Goal: Transaction & Acquisition: Book appointment/travel/reservation

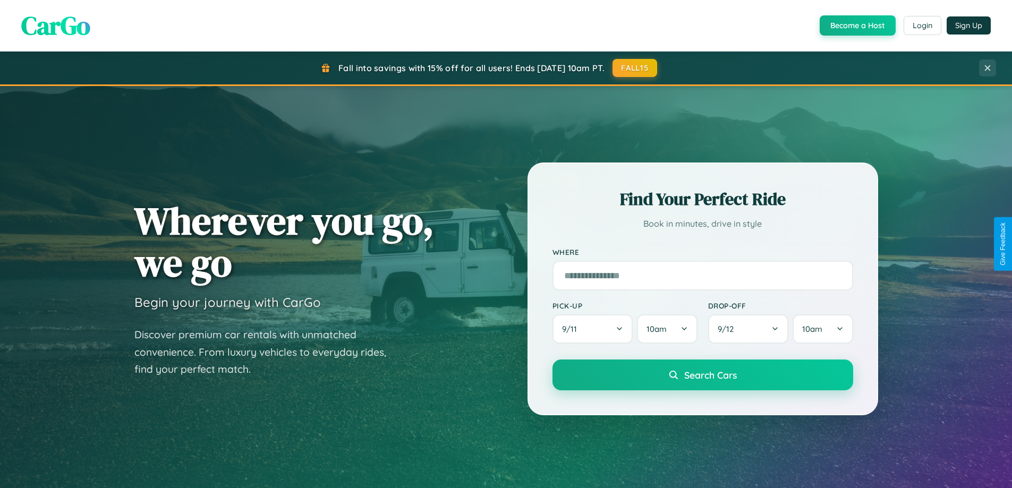
scroll to position [2045, 0]
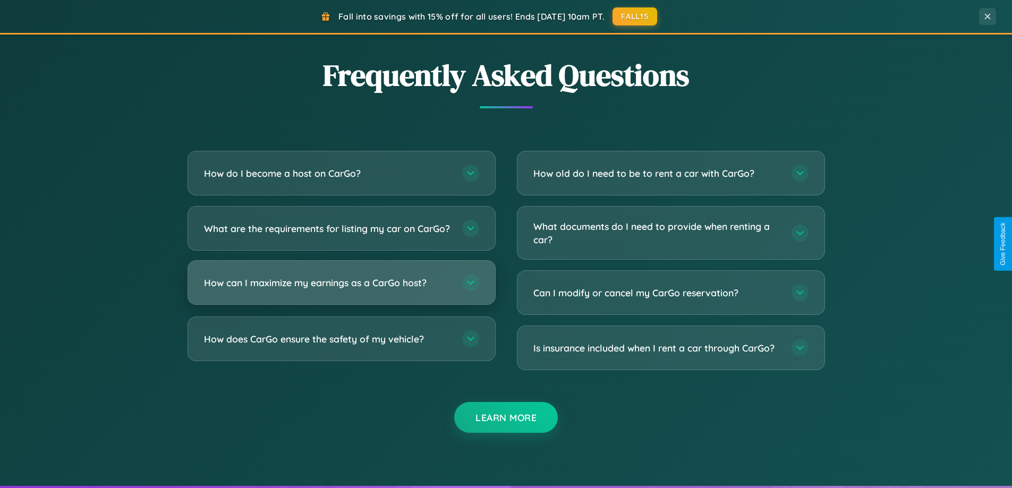
click at [341, 290] on h3 "How can I maximize my earnings as a CarGo host?" at bounding box center [328, 282] width 248 height 13
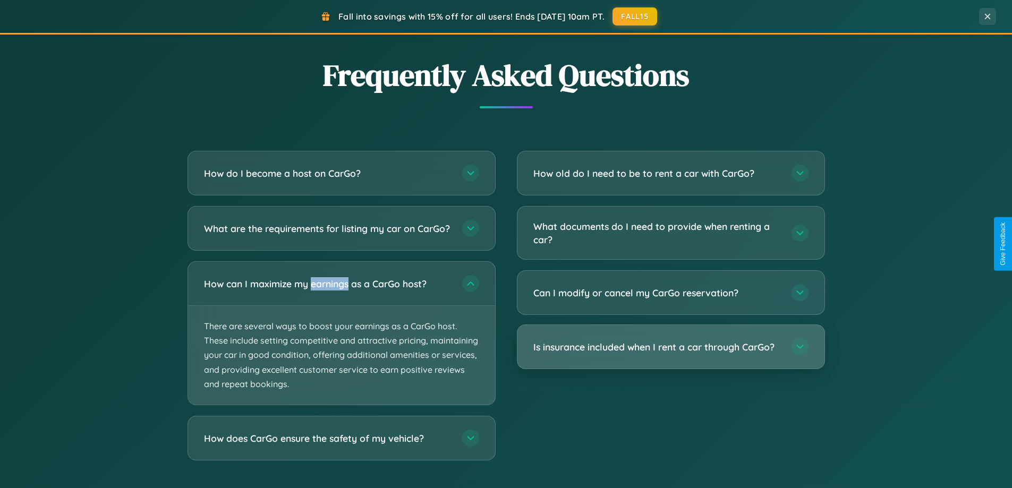
click at [671, 348] on h3 "Is insurance included when I rent a car through CarGo?" at bounding box center [658, 347] width 248 height 13
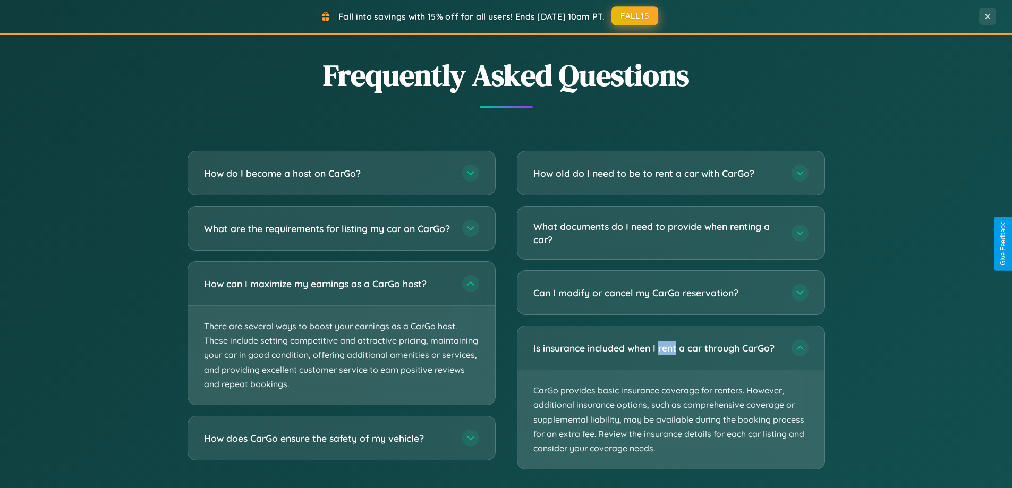
click at [636, 16] on button "FALL15" at bounding box center [635, 15] width 47 height 19
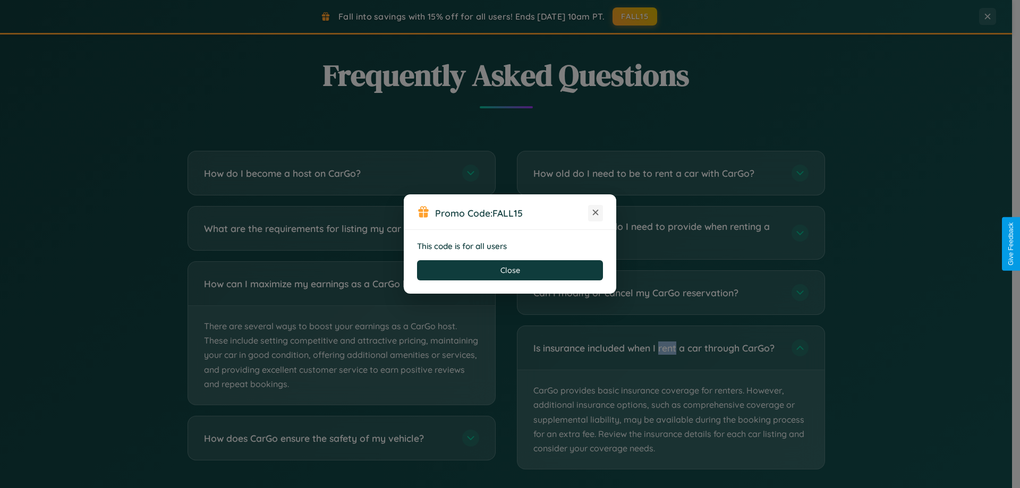
click at [596, 213] on icon at bounding box center [595, 212] width 11 height 11
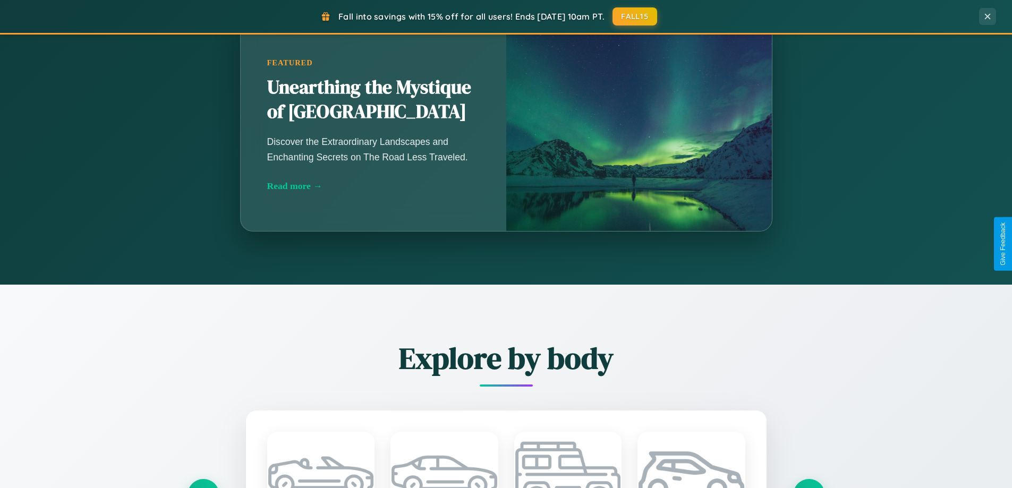
scroll to position [731, 0]
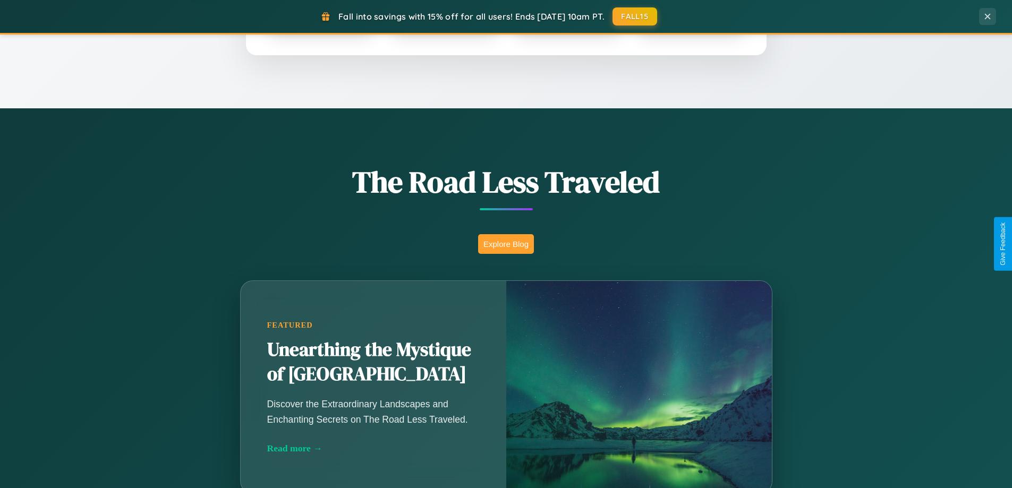
click at [506, 244] on button "Explore Blog" at bounding box center [506, 244] width 56 height 20
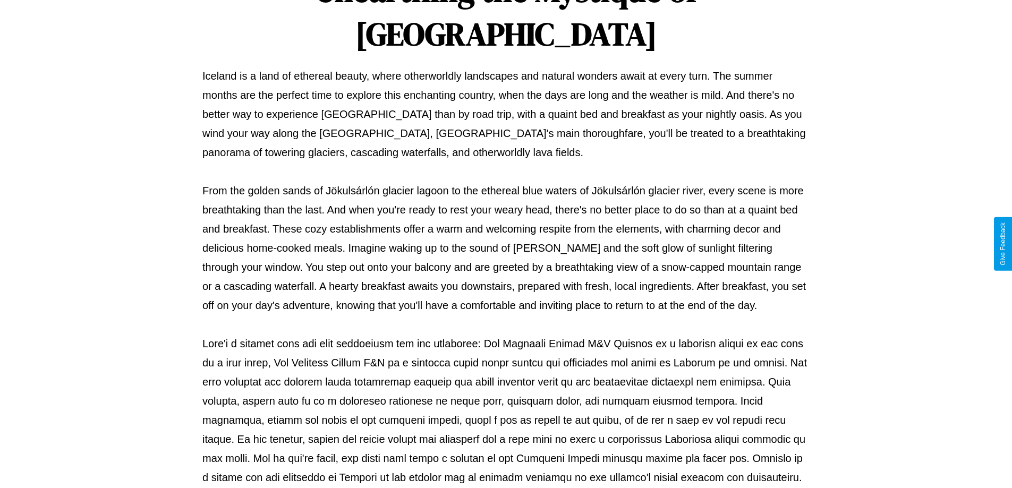
scroll to position [344, 0]
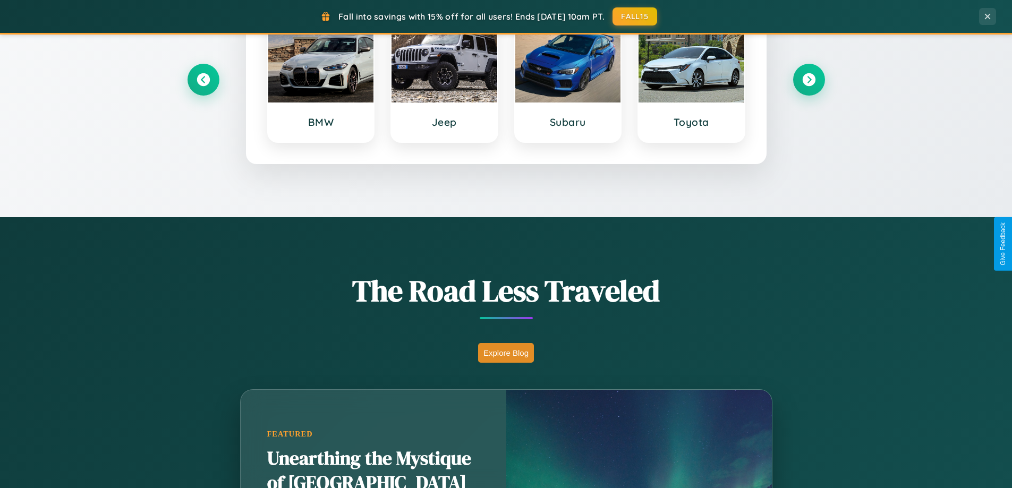
scroll to position [458, 0]
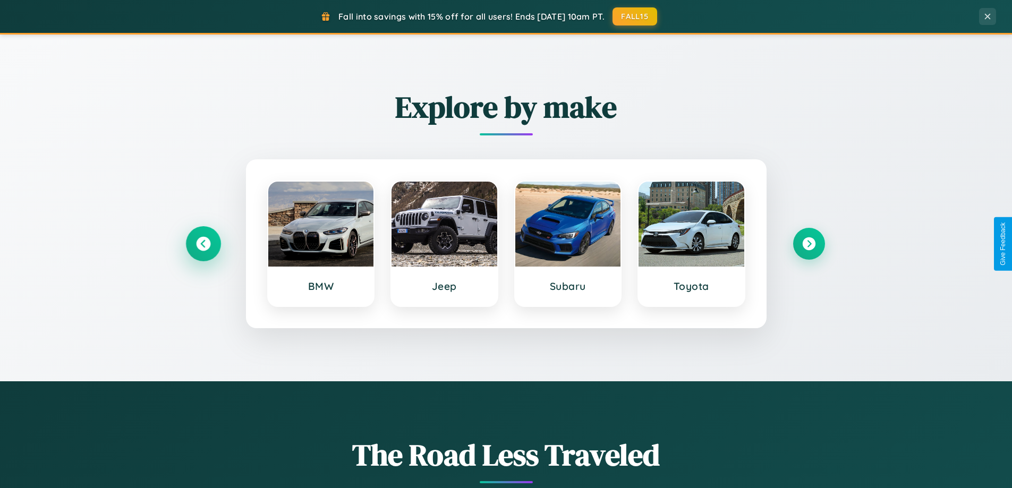
click at [203, 244] on icon at bounding box center [203, 244] width 14 height 14
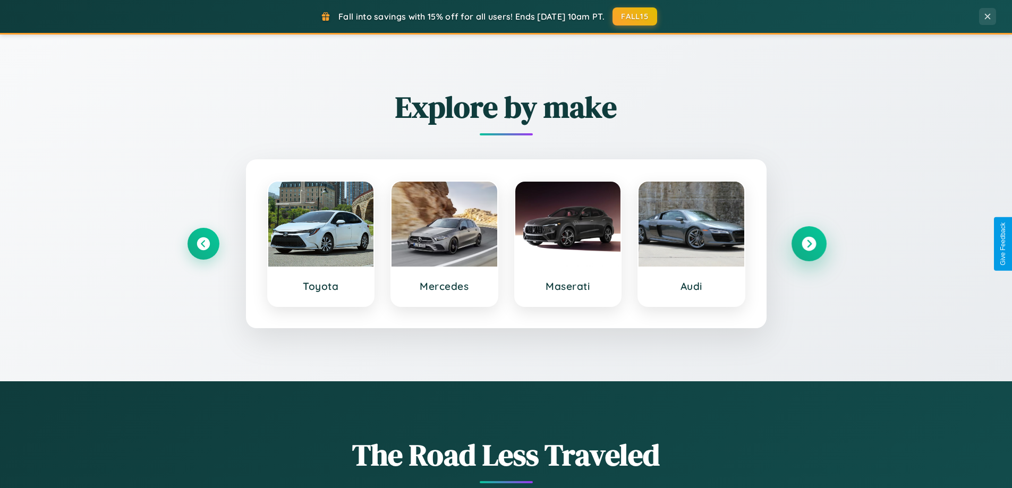
click at [809, 244] on icon at bounding box center [809, 244] width 14 height 14
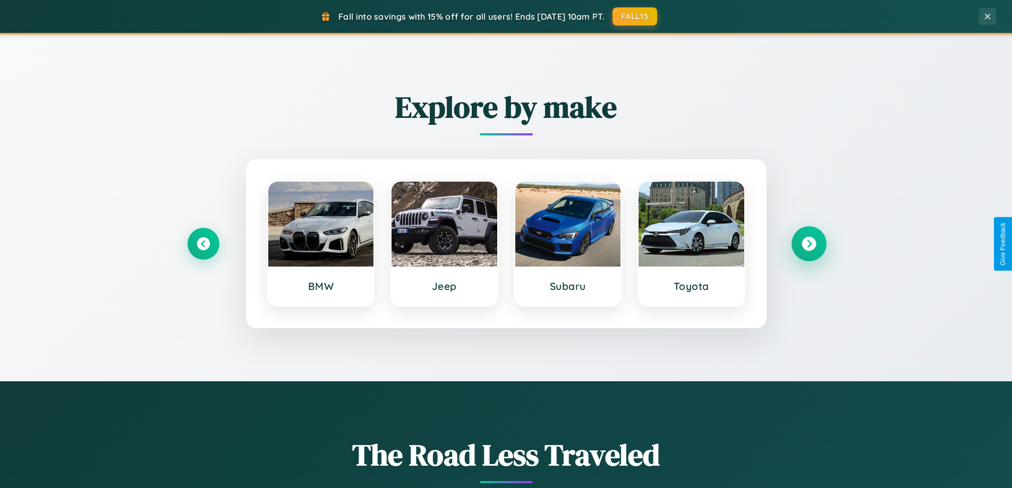
click at [809, 244] on icon at bounding box center [809, 244] width 14 height 14
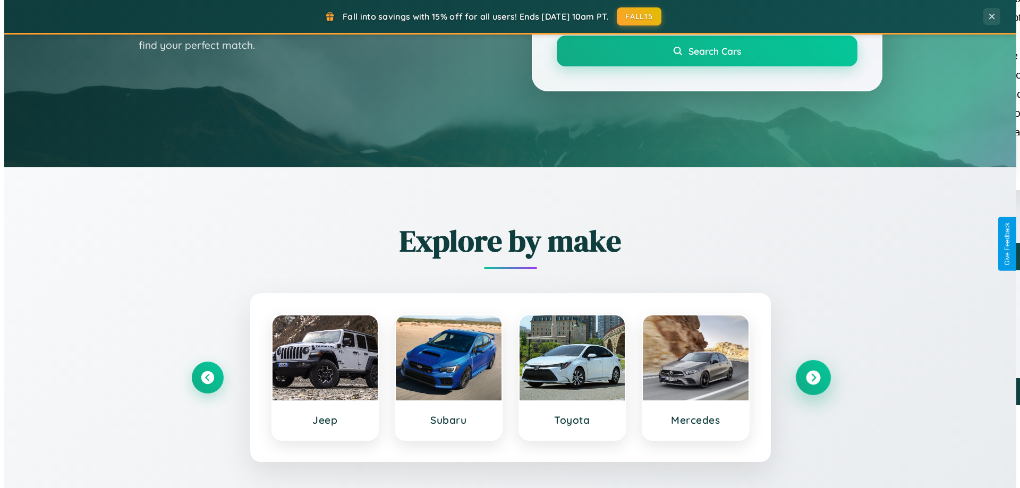
scroll to position [0, 0]
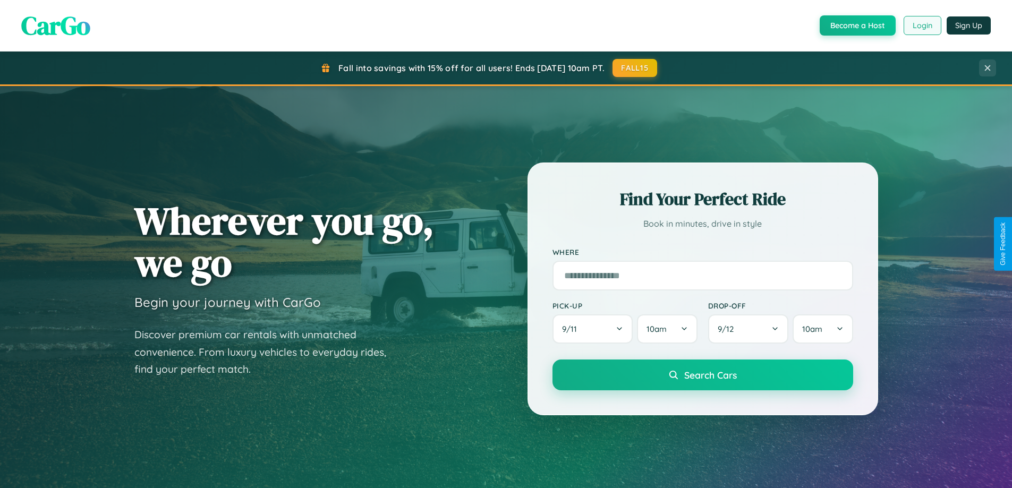
click at [922, 26] on button "Login" at bounding box center [923, 25] width 38 height 19
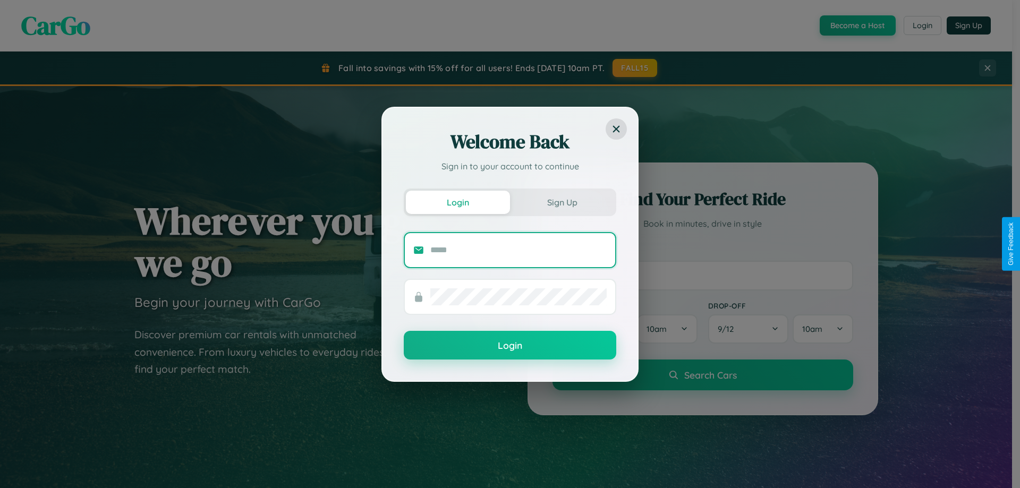
click at [519, 250] on input "text" at bounding box center [518, 250] width 176 height 17
type input "**********"
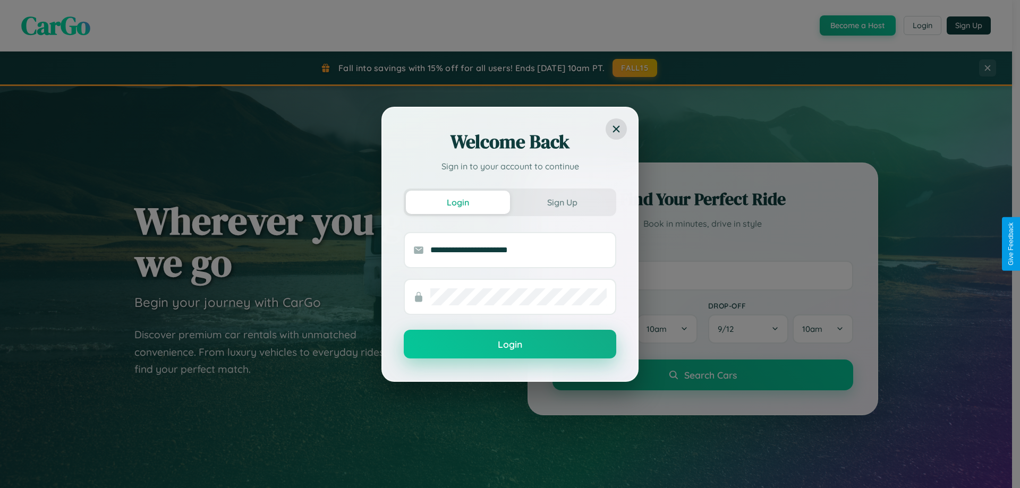
click at [510, 345] on button "Login" at bounding box center [510, 344] width 213 height 29
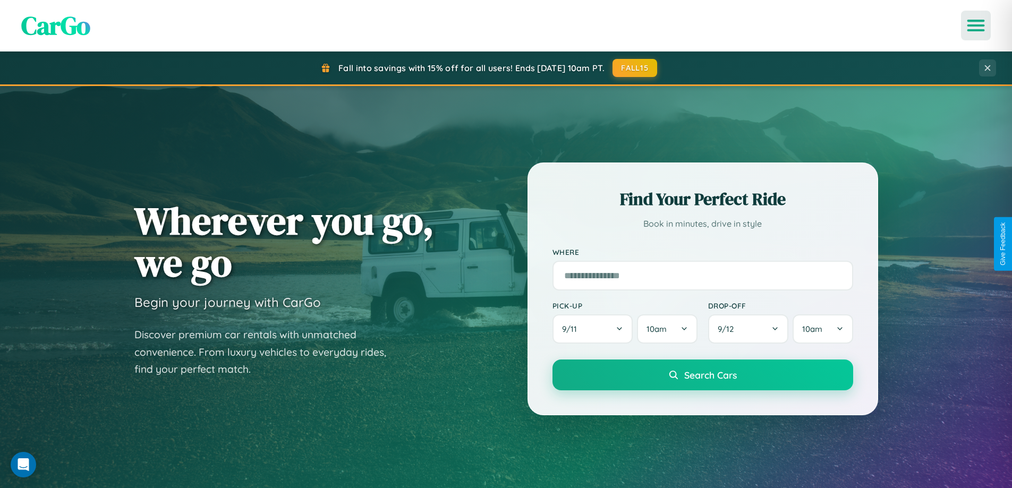
click at [976, 26] on icon "Open menu" at bounding box center [976, 26] width 15 height 10
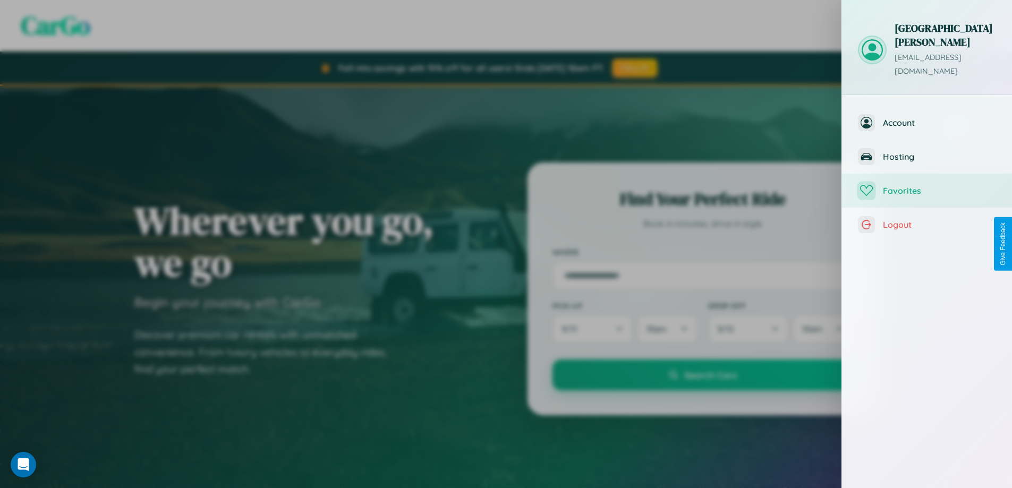
click at [927, 185] on span "Favorites" at bounding box center [939, 190] width 113 height 11
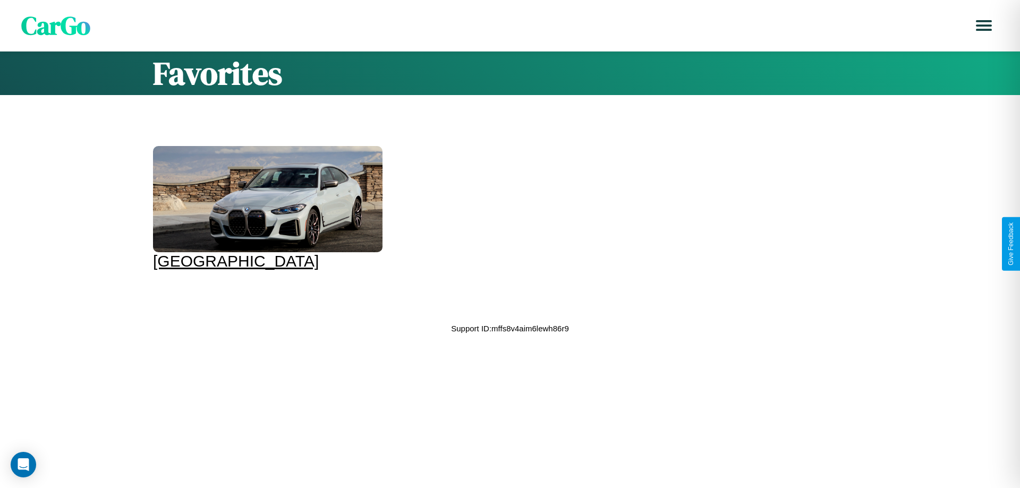
click at [260, 202] on div at bounding box center [268, 199] width 230 height 106
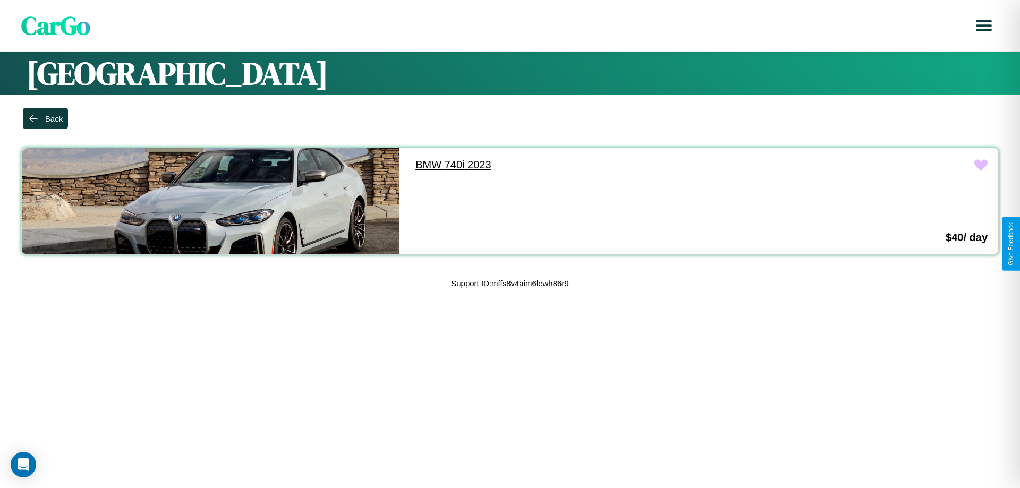
click at [589, 165] on link "BMW 740i 2023" at bounding box center [594, 164] width 378 height 33
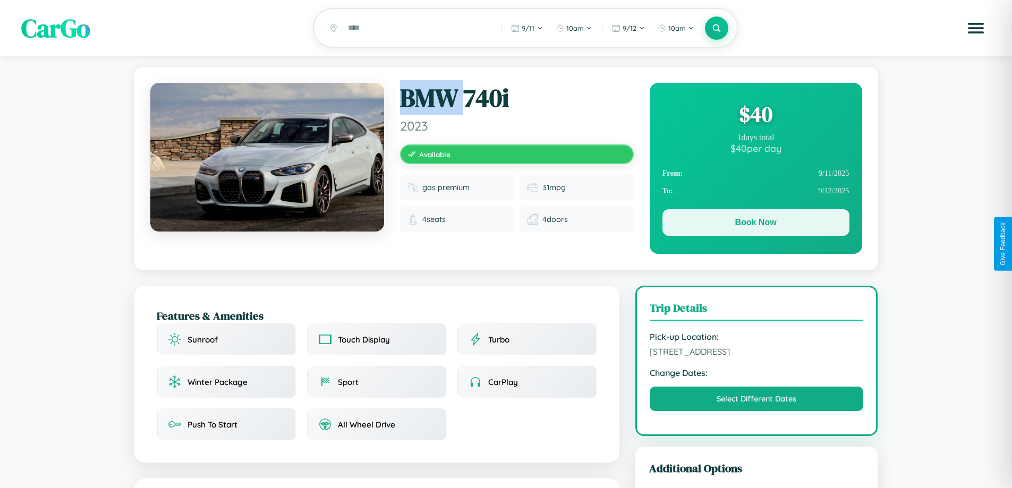
click at [756, 224] on button "Book Now" at bounding box center [756, 222] width 187 height 27
